Goal: Communication & Community: Share content

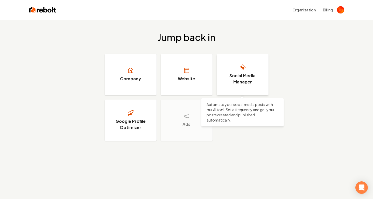
click at [256, 70] on link "Social Media Manager" at bounding box center [243, 74] width 52 height 41
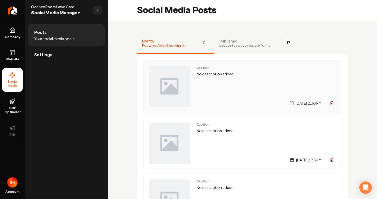
click at [251, 74] on p "No description added" at bounding box center [267, 74] width 140 height 6
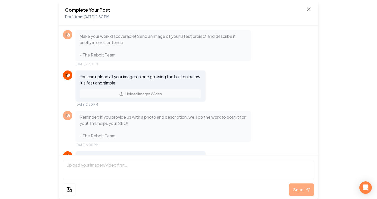
scroll to position [37, 0]
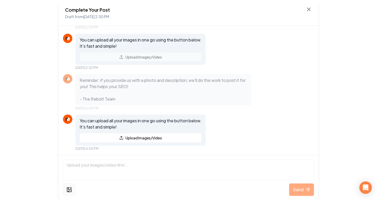
click at [70, 191] on icon at bounding box center [70, 191] width 4 height 2
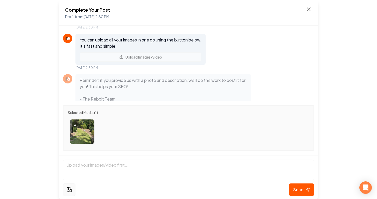
click at [68, 190] on icon at bounding box center [69, 190] width 6 height 6
click at [70, 192] on icon at bounding box center [69, 190] width 4 height 4
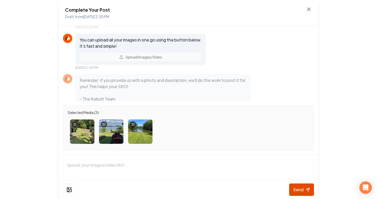
click at [303, 188] on span "Send" at bounding box center [298, 190] width 10 height 6
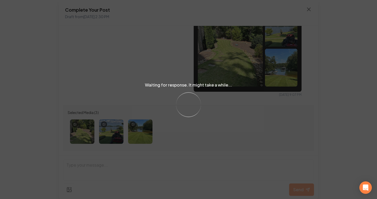
scroll to position [160, 0]
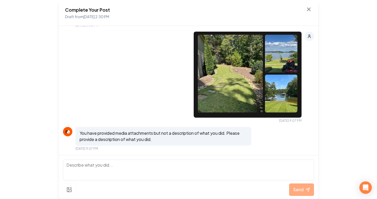
click at [144, 167] on textarea at bounding box center [188, 170] width 251 height 21
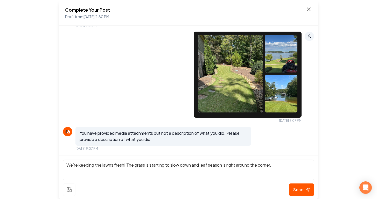
type textarea "We're keeping the lawns fresh! The grass is starting to slow down and leaf seas…"
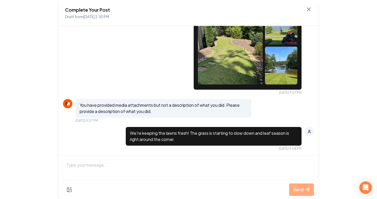
scroll to position [235, 0]
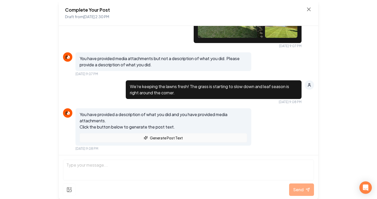
click at [155, 142] on button "Generate Post Text" at bounding box center [164, 137] width 168 height 9
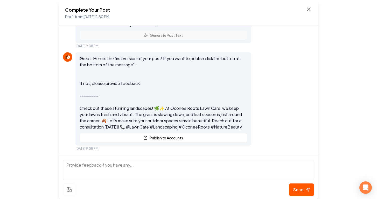
click at [168, 111] on p "Great. Here is the first version of your post! If you want to publish click the…" at bounding box center [164, 93] width 168 height 75
click at [136, 162] on textarea at bounding box center [188, 170] width 251 height 21
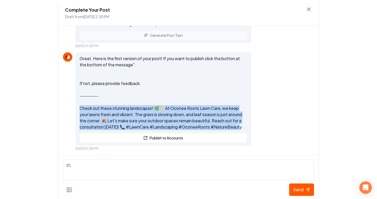
drag, startPoint x: 81, startPoint y: 109, endPoint x: 245, endPoint y: 126, distance: 165.6
click at [245, 126] on div "Great. Here is the first version of your post! If you want to publish click the…" at bounding box center [163, 98] width 176 height 93
copy p "Check out these stunning landscapes! 🌿✨ At Oconee Roots Lawn Care, we keep your…"
click at [132, 169] on textarea "c\" at bounding box center [188, 170] width 251 height 21
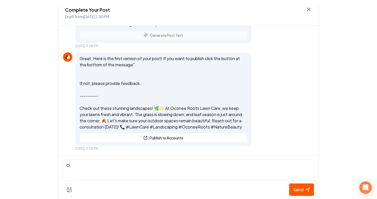
type textarea "c"
paste textarea "As the grass growth slows and leaf season approaches, now’s the perfect time to…"
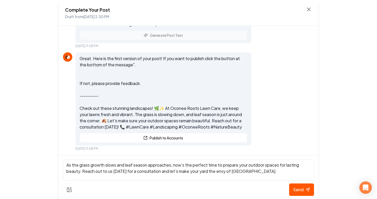
scroll to position [0, 0]
click at [65, 165] on textarea "As the grass growth slows and leaf season approaches, now’s the perfect time to…" at bounding box center [188, 170] width 251 height 21
drag, startPoint x: 212, startPoint y: 176, endPoint x: 179, endPoint y: 174, distance: 32.7
click at [179, 174] on textarea "Look at these beautiful properties! As the grass growth slows and leaf season a…" at bounding box center [188, 170] width 251 height 21
drag, startPoint x: 175, startPoint y: 178, endPoint x: 161, endPoint y: 173, distance: 14.7
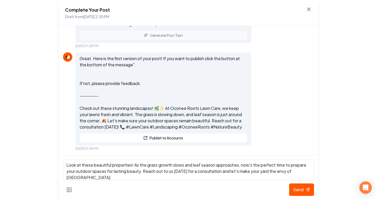
click at [161, 173] on textarea "Look at these beautiful properties! As the grass growth slows and leaf season a…" at bounding box center [188, 170] width 251 height 21
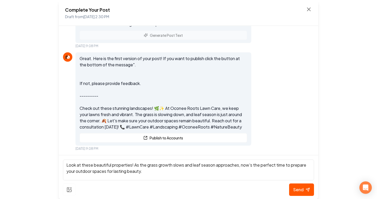
type textarea "Look at these beautiful properties! As the grass growth slows and leaf season a…"
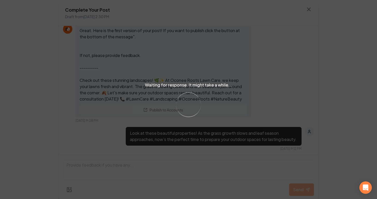
scroll to position [450, 0]
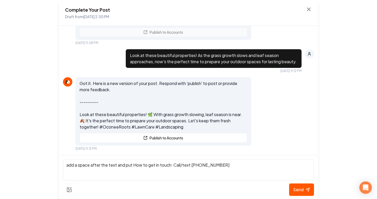
click at [172, 166] on textarea "add a space after the text and put How to get in touch: Call/text [PHONE_NUMBER]" at bounding box center [188, 170] width 251 height 21
click at [229, 162] on textarea "add a space after the text and put How to get in touch: - Call/text [PHONE_NUMB…" at bounding box center [188, 170] width 251 height 21
type textarea "add a space after the text and put How to get in touch: - Call/text [PHONE_NUMB…"
click at [297, 189] on span "Send" at bounding box center [298, 190] width 10 height 6
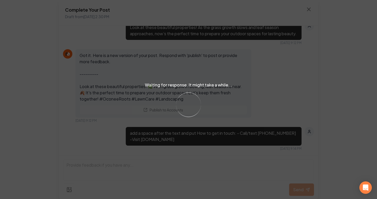
scroll to position [568, 0]
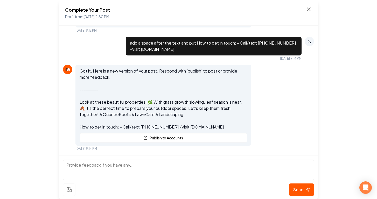
click at [231, 171] on textarea at bounding box center [188, 170] width 251 height 21
type textarea "make like a list like the previous posts"
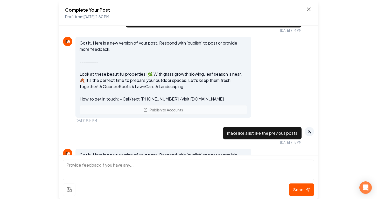
scroll to position [705, 0]
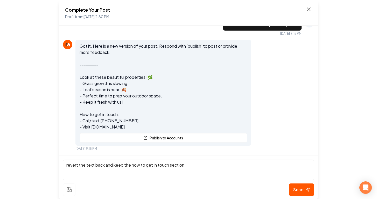
type textarea "revert the text back and keep the how to get in touch section"
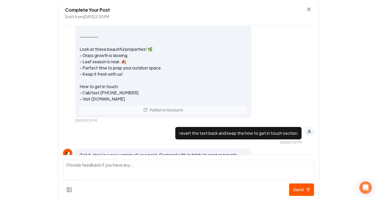
scroll to position [829, 0]
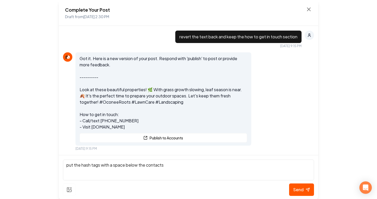
type textarea "put the hash tags with a space below the contacts"
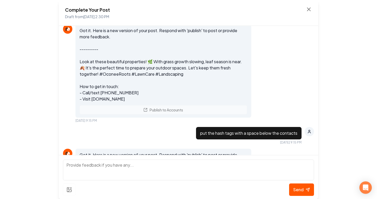
scroll to position [966, 0]
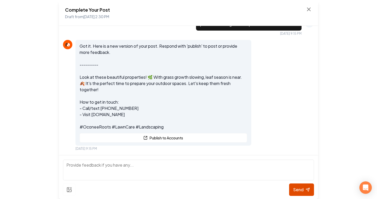
click at [292, 189] on button "Send" at bounding box center [301, 190] width 25 height 12
click at [218, 137] on button "Publish to Accounts" at bounding box center [164, 137] width 168 height 9
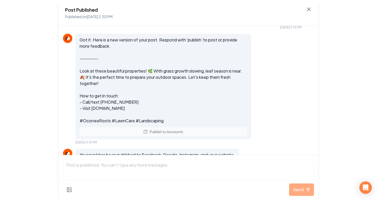
scroll to position [988, 0]
